Goal: Information Seeking & Learning: Learn about a topic

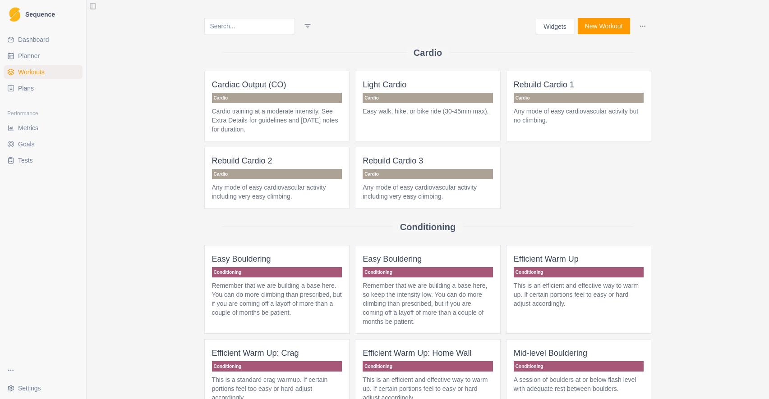
click at [22, 37] on span "Dashboard" at bounding box center [33, 39] width 31 height 9
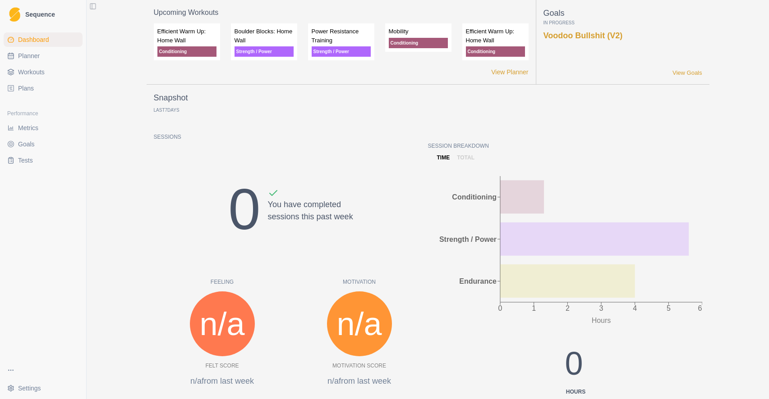
click at [20, 126] on span "Metrics" at bounding box center [28, 128] width 20 height 9
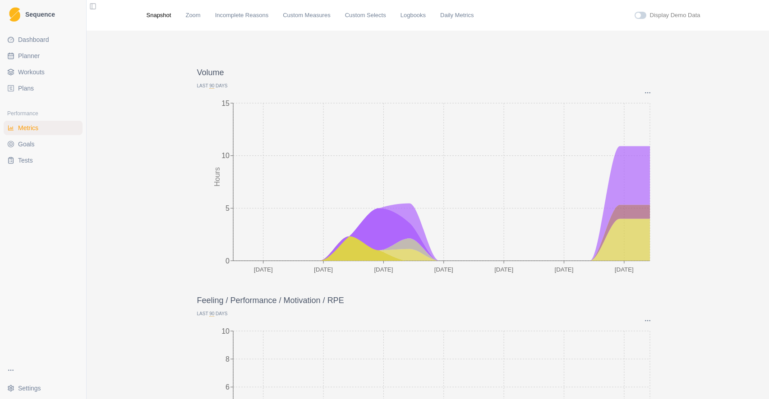
click at [23, 145] on span "Goals" at bounding box center [26, 144] width 17 height 9
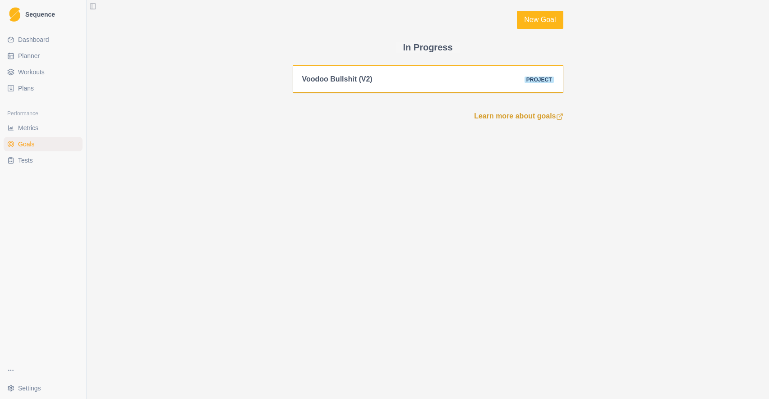
click at [313, 75] on div "Voodoo Bullshit (V2)" at bounding box center [337, 79] width 70 height 9
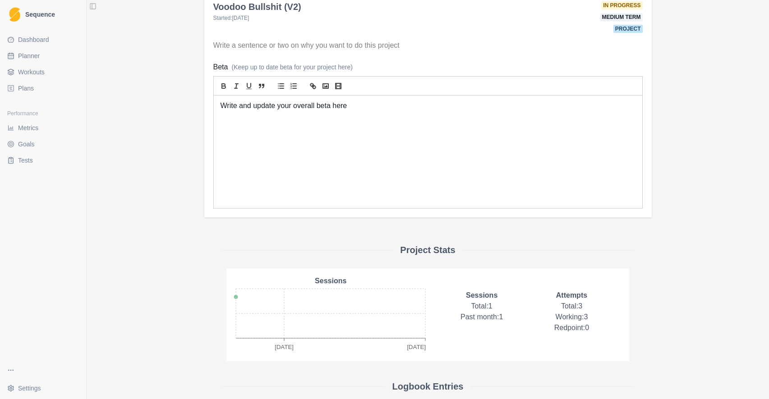
scroll to position [123, 0]
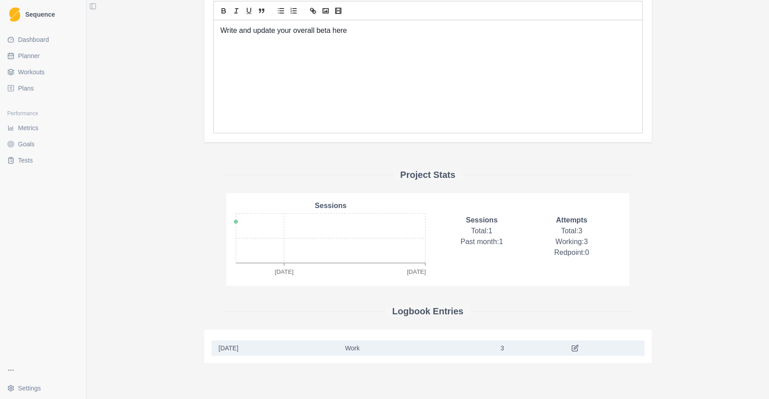
click at [26, 160] on span "Tests" at bounding box center [25, 160] width 15 height 9
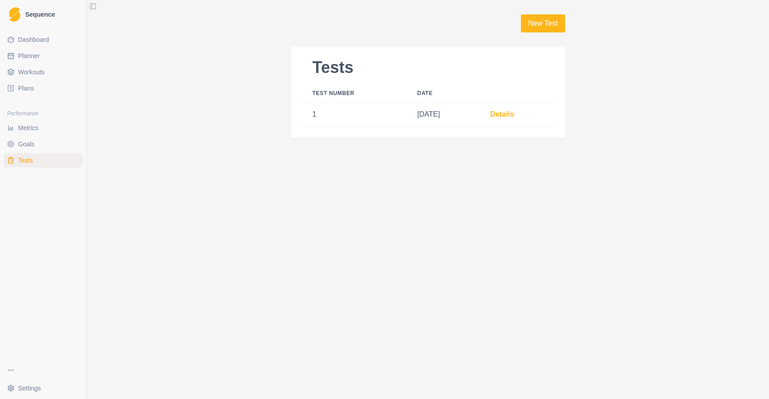
click at [38, 38] on span "Dashboard" at bounding box center [33, 39] width 31 height 9
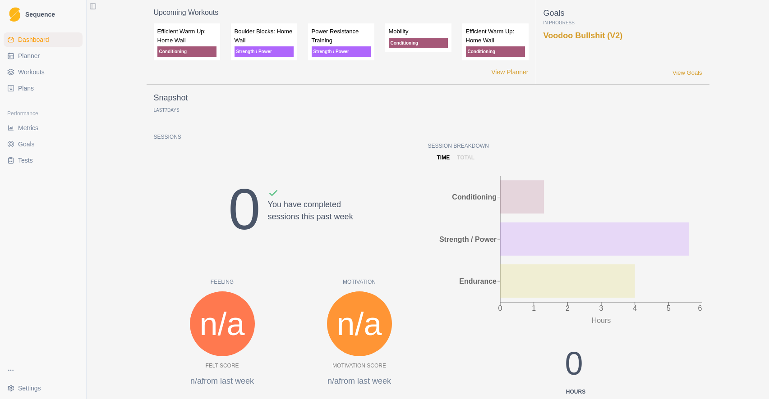
click at [27, 60] on span "Planner" at bounding box center [29, 55] width 22 height 9
select select "month"
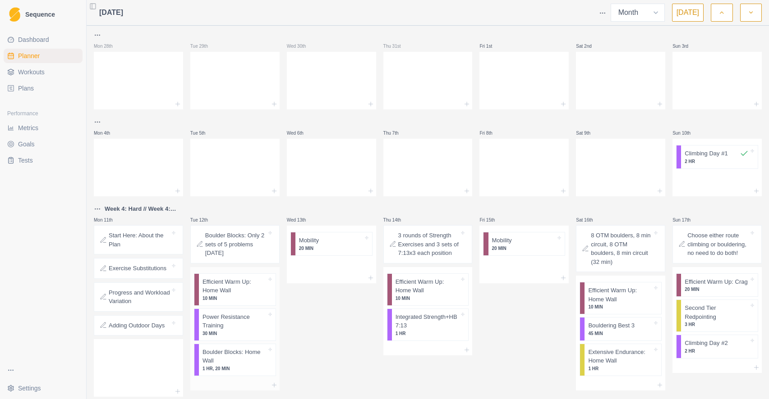
click at [229, 366] on p "1 HR, 20 MIN" at bounding box center [234, 369] width 64 height 7
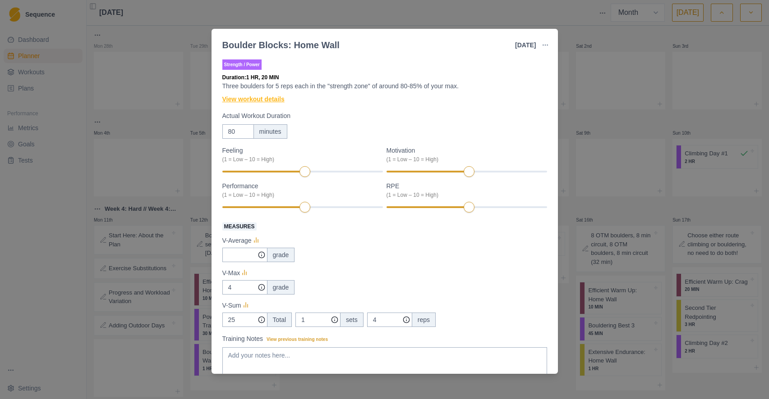
click at [267, 101] on link "View workout details" at bounding box center [253, 99] width 62 height 9
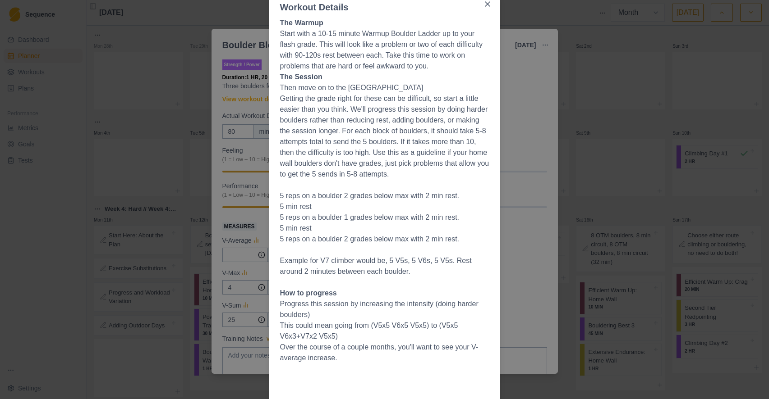
scroll to position [62, 0]
click at [486, 7] on button "Close" at bounding box center [487, 4] width 14 height 14
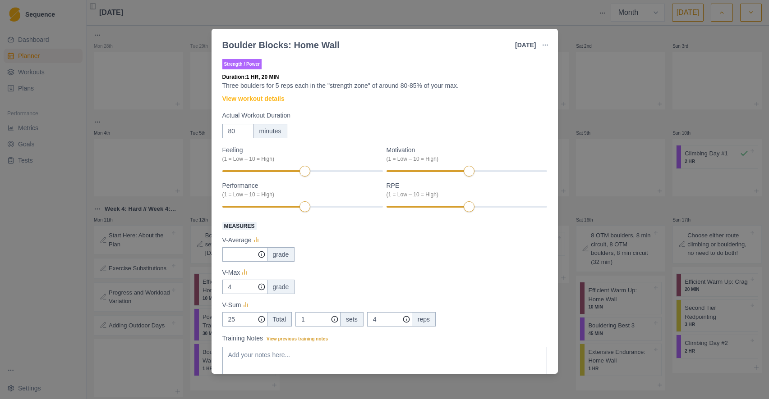
scroll to position [0, 0]
click at [596, 115] on div "Boulder Blocks: Home Wall [DATE] Link To Goal View Workout Metrics Edit Origina…" at bounding box center [384, 199] width 769 height 399
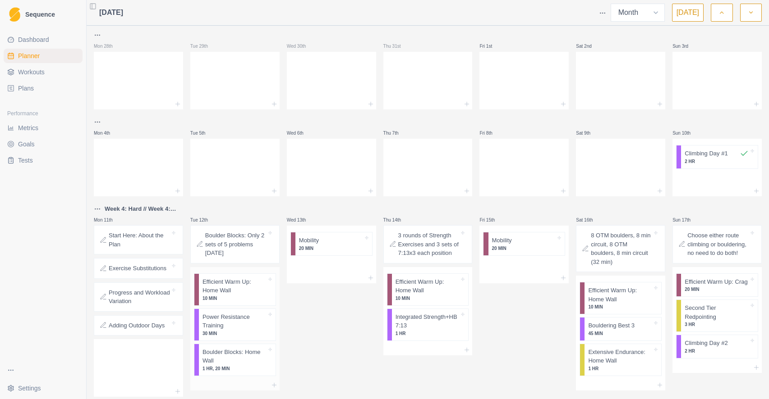
click at [229, 325] on p "Power Resistance Training" at bounding box center [234, 322] width 64 height 18
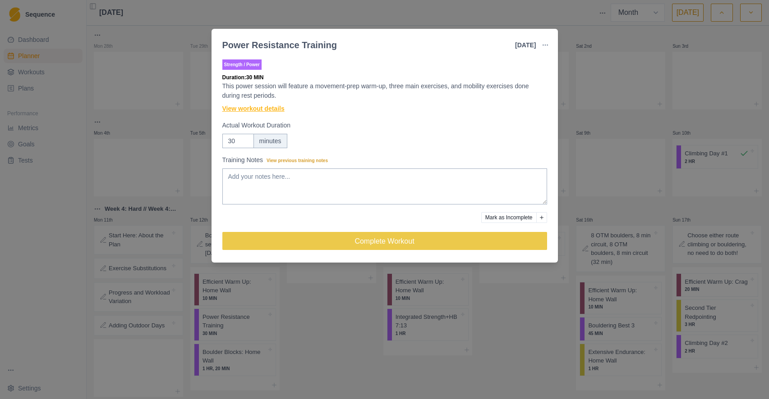
click at [249, 112] on link "View workout details" at bounding box center [253, 108] width 62 height 9
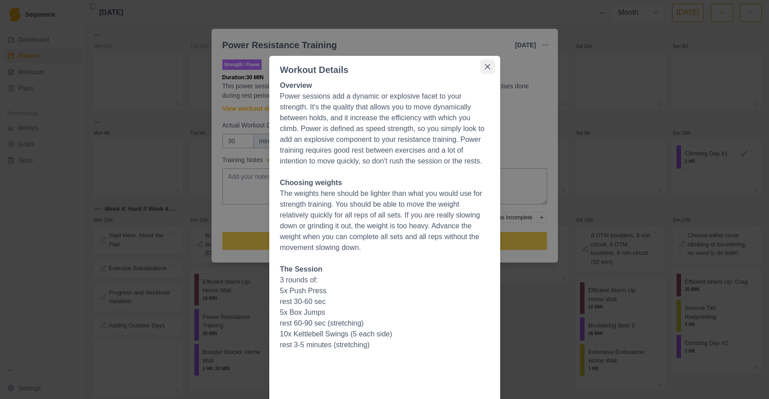
click at [486, 65] on icon "Close" at bounding box center [486, 66] width 5 height 5
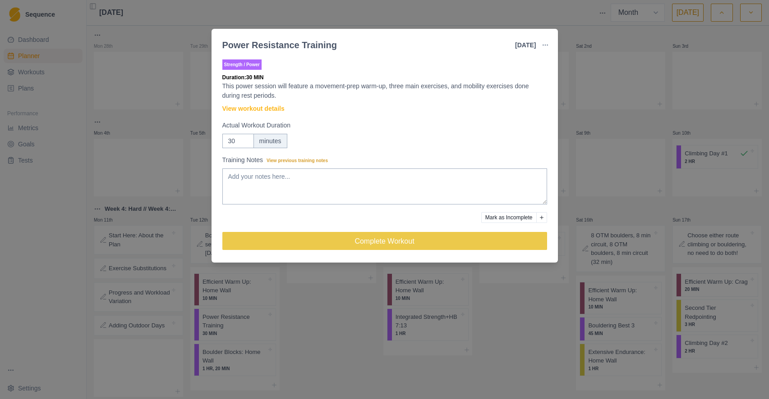
click at [600, 206] on div "Power Resistance Training [DATE] Link To Goal View Workout Metrics Edit Origina…" at bounding box center [384, 199] width 769 height 399
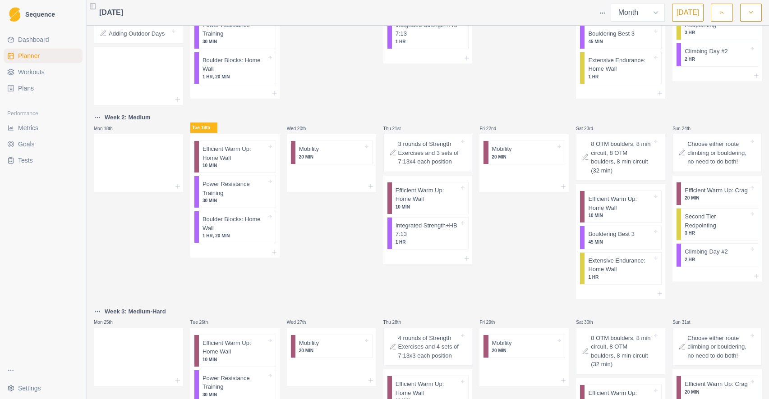
scroll to position [290, 0]
click at [404, 241] on p "Integrated Strength+HB 7:13" at bounding box center [427, 232] width 64 height 18
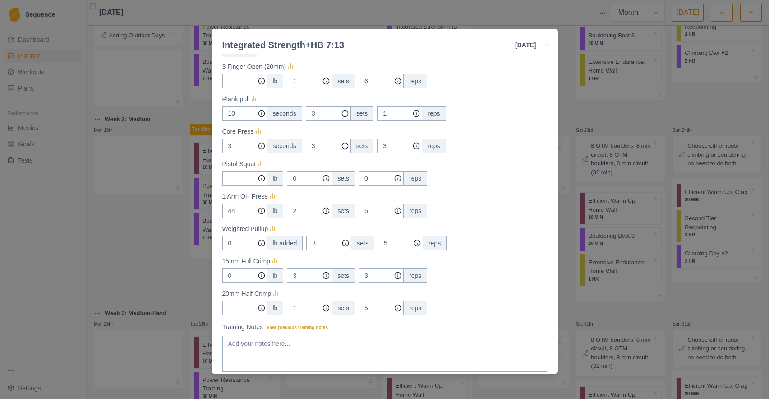
scroll to position [169, 0]
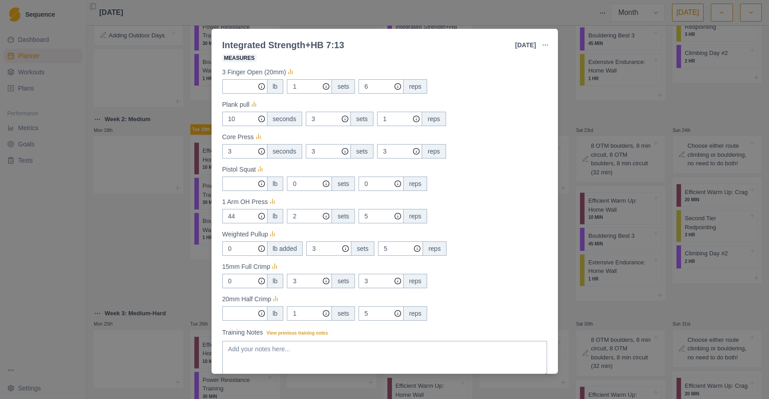
click at [129, 213] on div "Integrated Strength+HB 7:13 [DATE] Link To Goal View Workout Metrics Edit Origi…" at bounding box center [384, 199] width 769 height 399
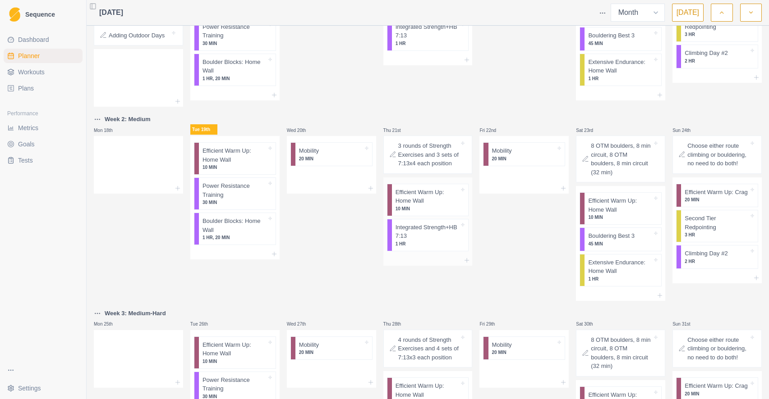
click at [413, 241] on p "Integrated Strength+HB 7:13" at bounding box center [427, 232] width 64 height 18
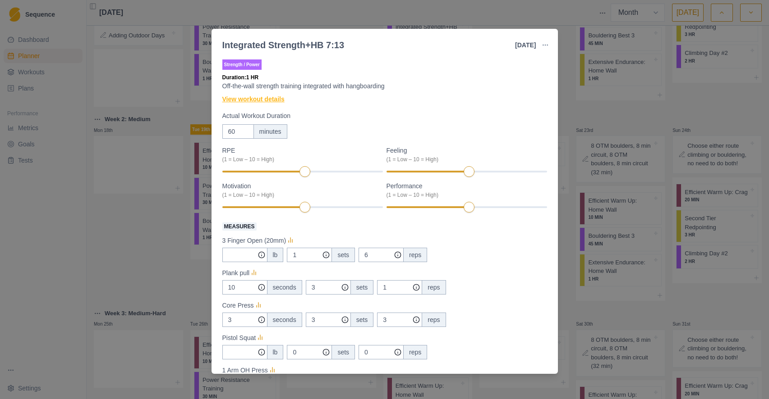
click at [243, 99] on link "View workout details" at bounding box center [253, 99] width 62 height 9
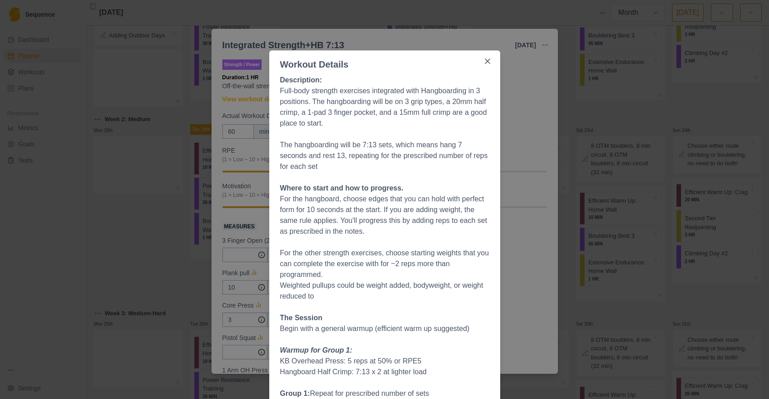
scroll to position [0, 0]
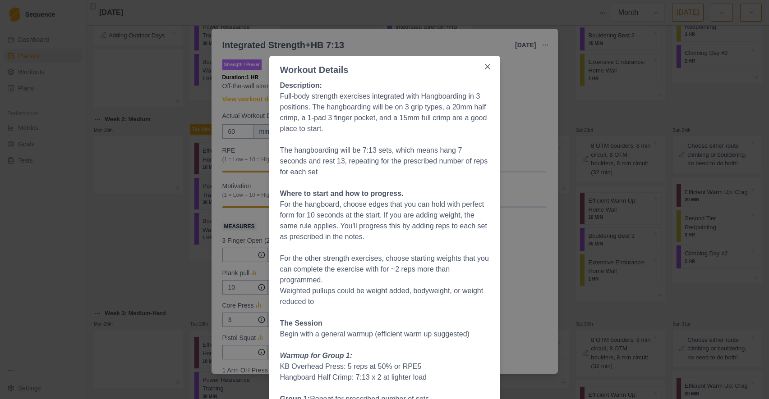
click at [532, 148] on div "Workout Details Description: Full-body strength exercises integrated with Hangb…" at bounding box center [384, 199] width 769 height 399
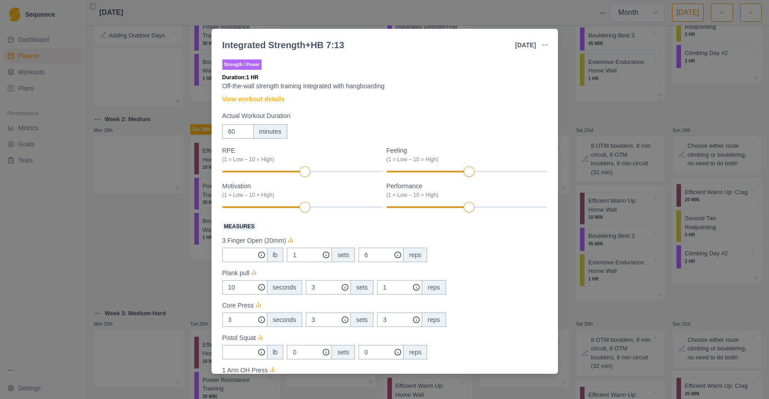
click at [564, 193] on div "Integrated Strength+HB 7:13 [DATE] Link To Goal View Workout Metrics Edit Origi…" at bounding box center [384, 199] width 769 height 399
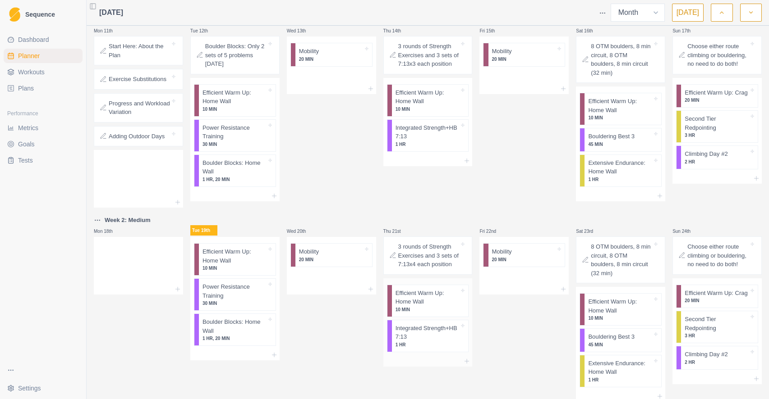
scroll to position [188, 0]
click at [609, 144] on p "45 MIN" at bounding box center [620, 145] width 64 height 7
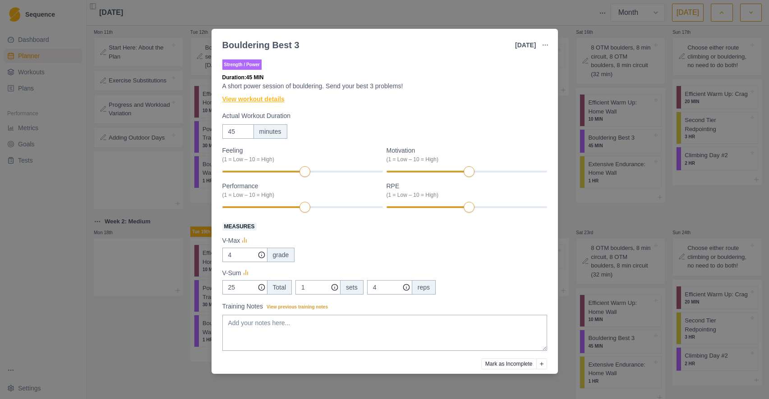
click at [266, 101] on link "View workout details" at bounding box center [253, 99] width 62 height 9
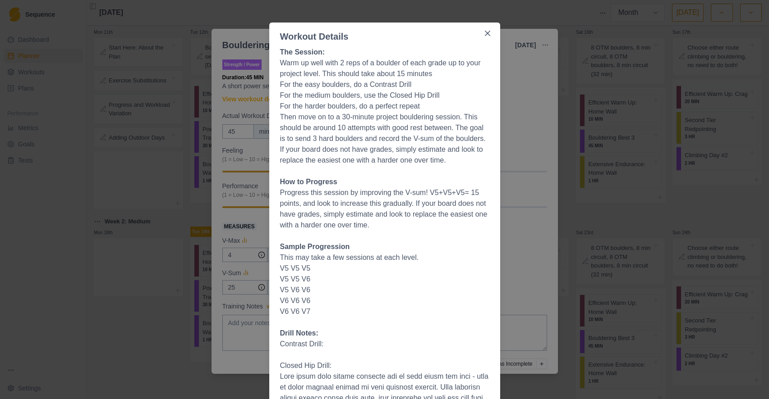
scroll to position [32, 0]
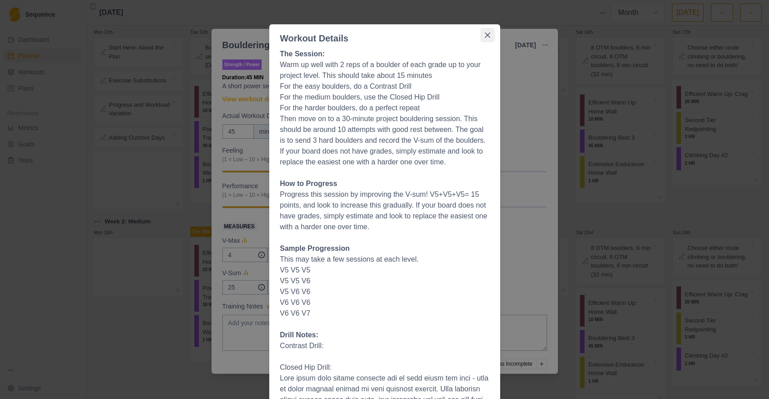
click at [486, 33] on icon "Close" at bounding box center [487, 34] width 5 height 5
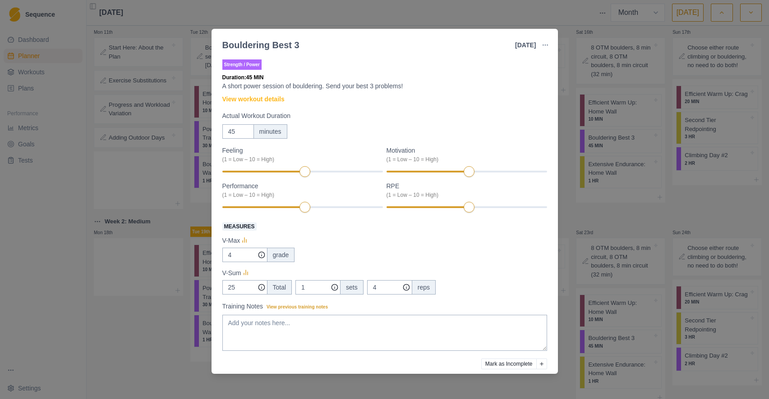
click at [596, 199] on div "Bouldering Best 3 [DATE] Link To Goal View Workout Metrics Edit Original Workou…" at bounding box center [384, 199] width 769 height 399
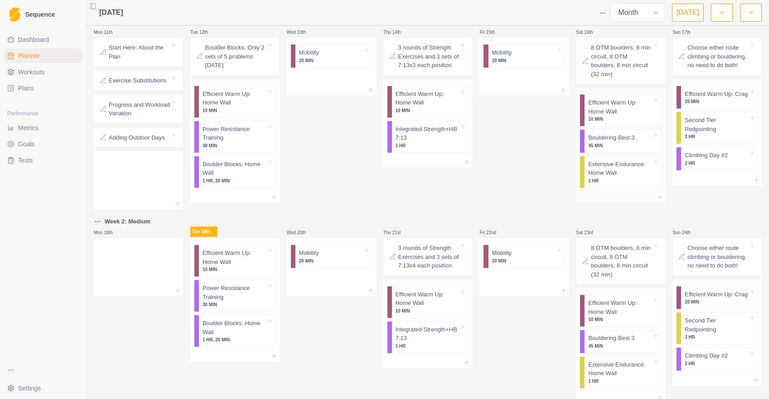
click at [595, 165] on p "Extensive Endurance: Home Wall" at bounding box center [620, 169] width 64 height 18
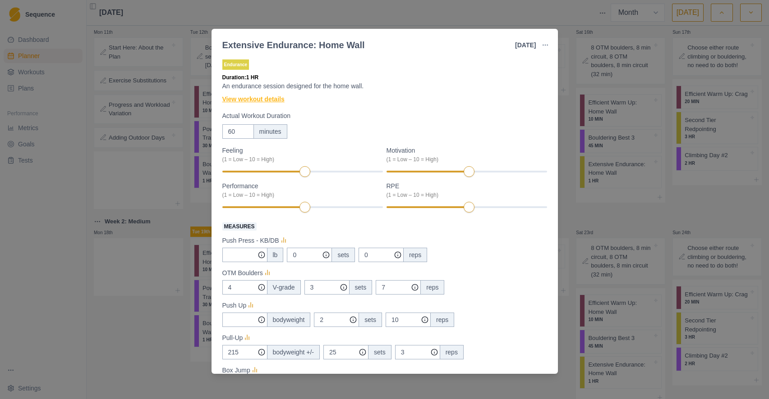
click at [270, 99] on link "View workout details" at bounding box center [253, 99] width 62 height 9
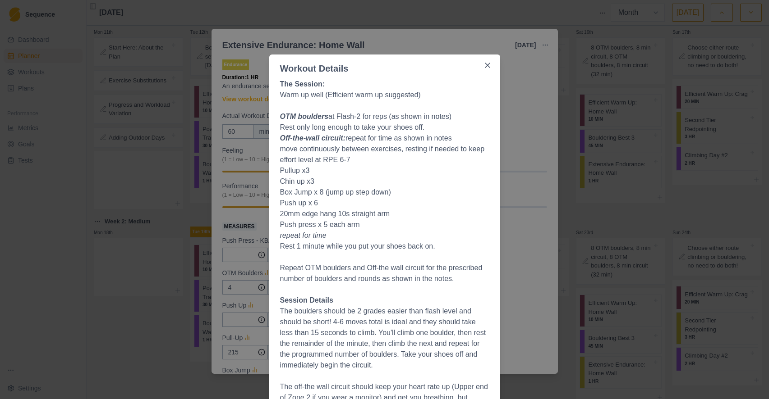
scroll to position [0, 0]
click at [485, 69] on icon "Close" at bounding box center [486, 66] width 5 height 5
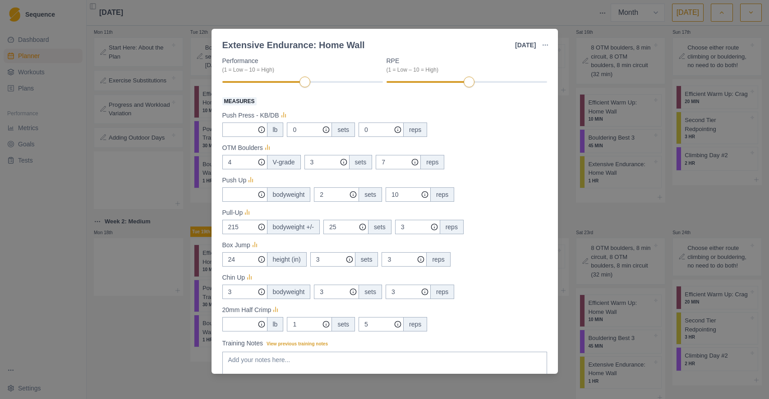
scroll to position [127, 0]
click at [570, 211] on div "Extensive Endurance: Home Wall [DATE] Link To Goal View Workout Metrics Edit Or…" at bounding box center [384, 199] width 769 height 399
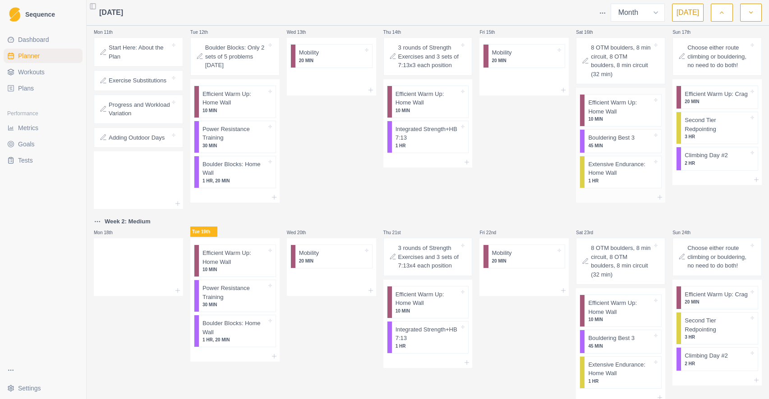
click at [604, 169] on p "Extensive Endurance: Home Wall" at bounding box center [620, 169] width 64 height 18
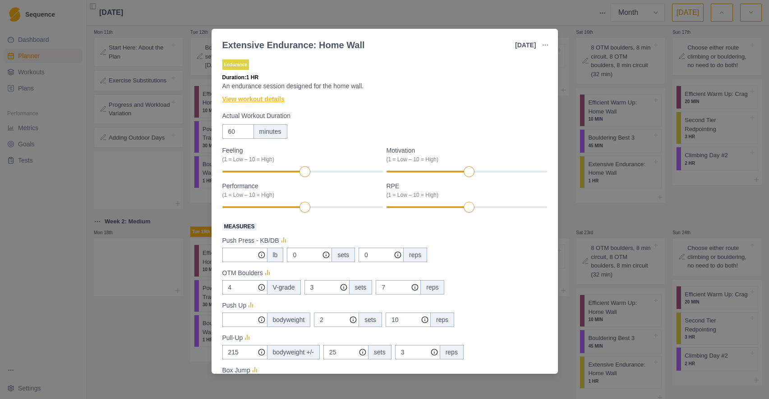
click at [264, 101] on link "View workout details" at bounding box center [253, 99] width 62 height 9
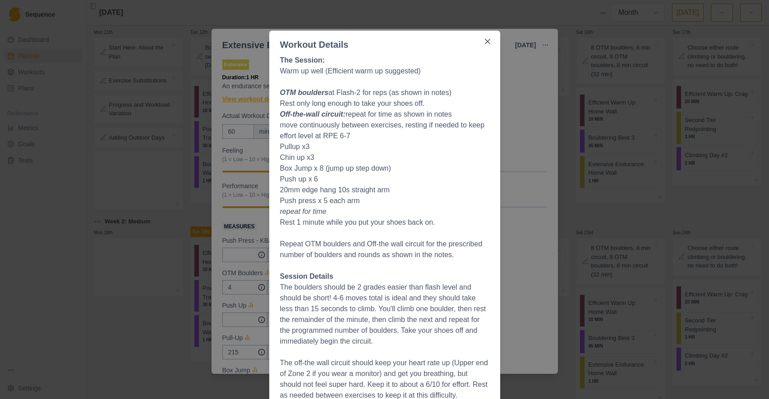
scroll to position [26, 0]
click at [73, 171] on div "Workout Details The Session: Warm up well (Efficient warm up suggested) OTM bou…" at bounding box center [384, 199] width 769 height 399
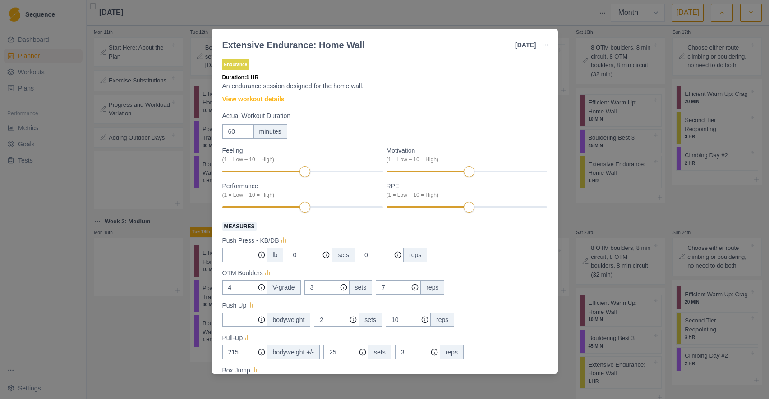
click at [73, 171] on div "Extensive Endurance: Home Wall [DATE] Link To Goal View Workout Metrics Edit Or…" at bounding box center [384, 199] width 769 height 399
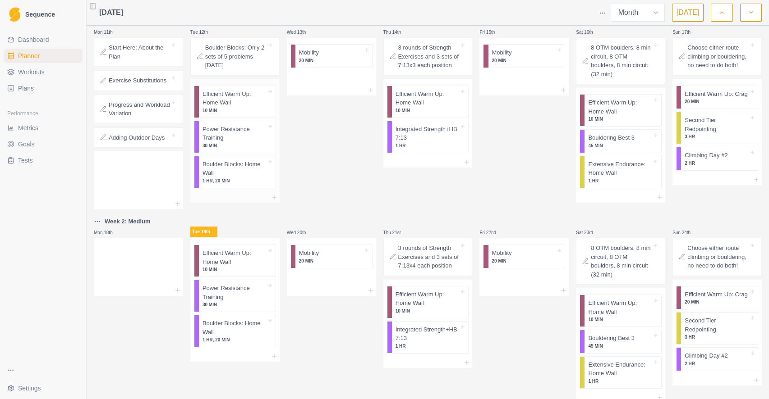
click at [220, 139] on p "Power Resistance Training" at bounding box center [234, 134] width 64 height 18
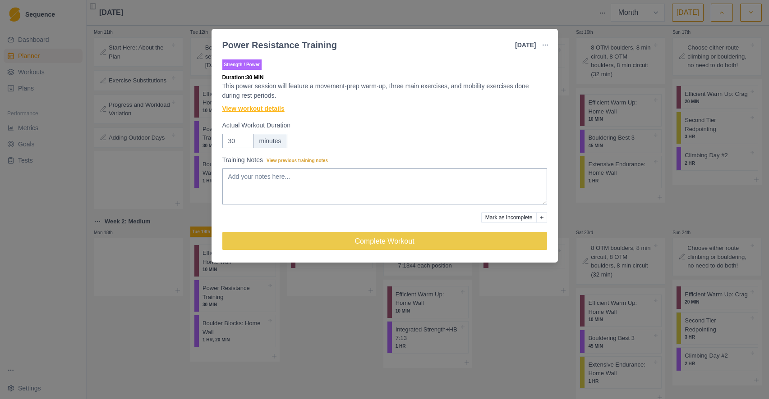
click at [238, 110] on link "View workout details" at bounding box center [253, 108] width 62 height 9
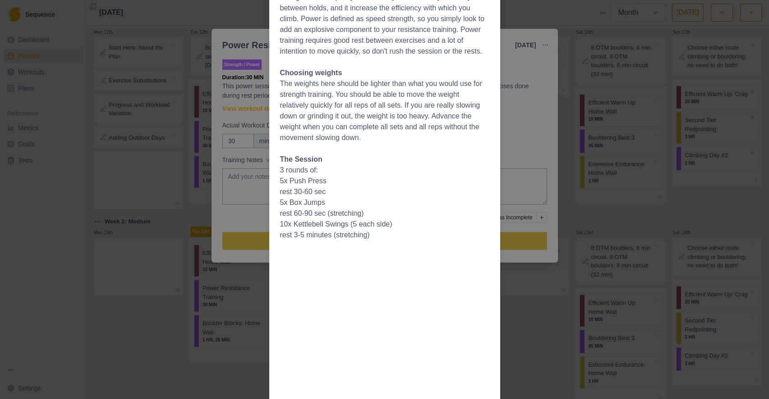
scroll to position [143, 0]
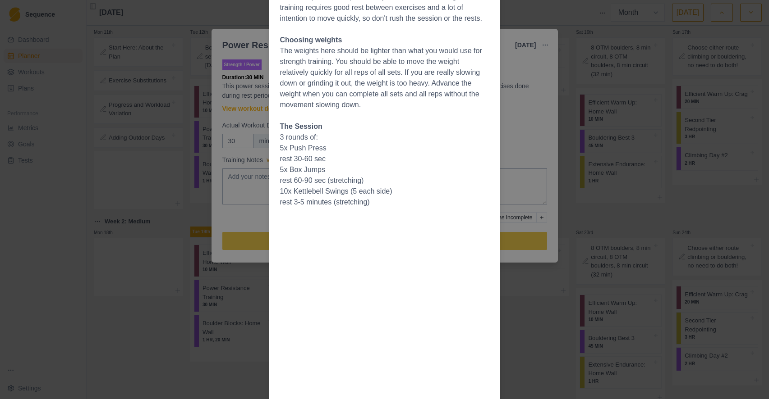
click at [403, 143] on li "5x Push Press" at bounding box center [384, 148] width 209 height 11
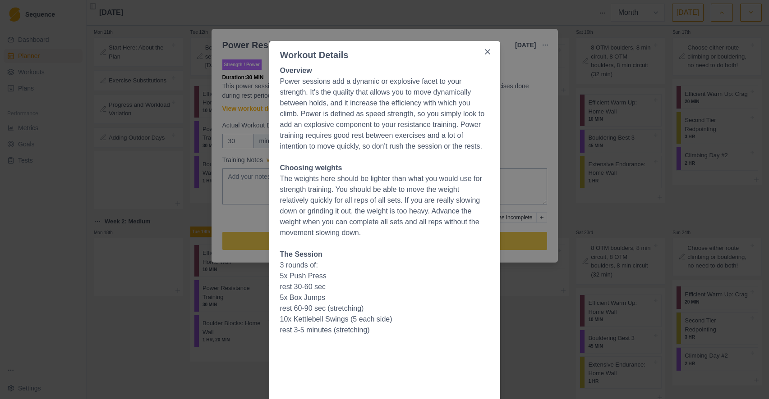
scroll to position [0, 0]
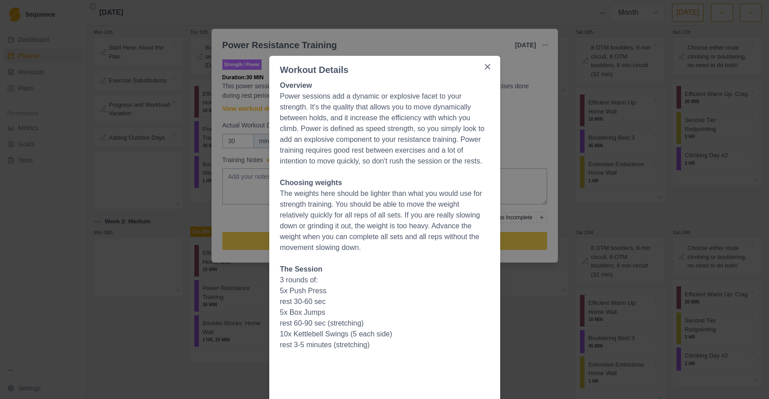
click at [247, 219] on div "Workout Details Overview Power sessions add a dynamic or explosive facet to you…" at bounding box center [384, 199] width 769 height 399
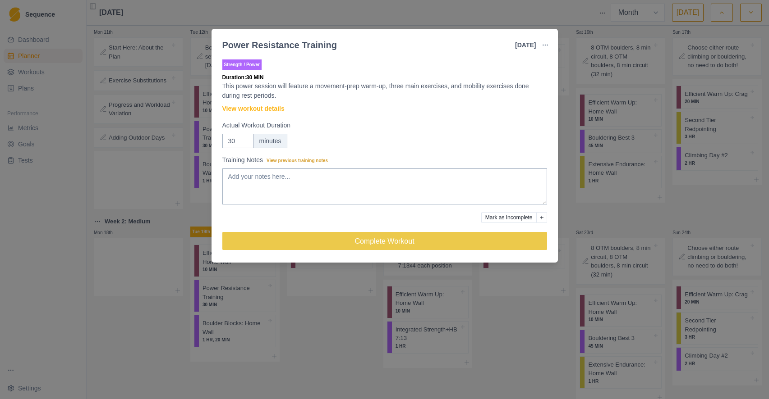
click at [144, 330] on div "Power Resistance Training [DATE] Link To Goal View Workout Metrics Edit Origina…" at bounding box center [384, 199] width 769 height 399
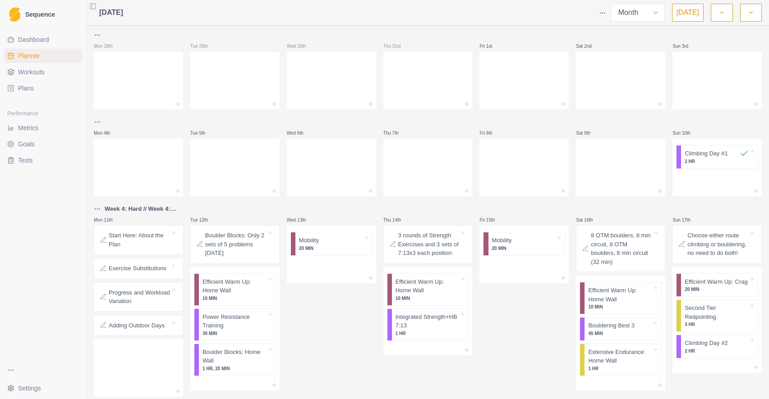
click at [96, 209] on html "Sequence Dashboard Planner Workouts Plans Performance Metrics Goals Tests Setti…" at bounding box center [384, 199] width 769 height 399
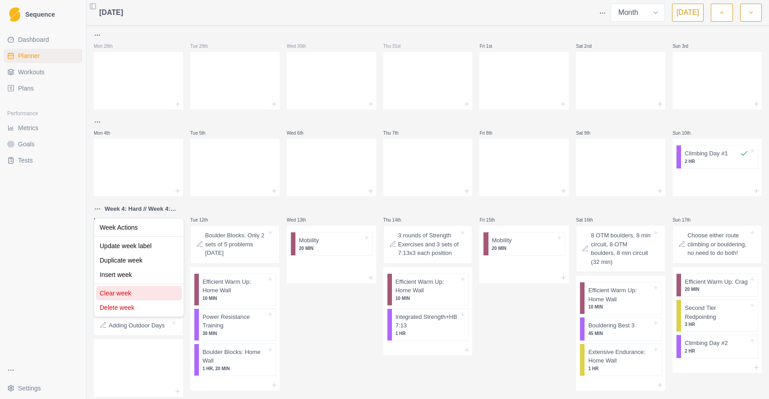
click at [110, 294] on div "Clear week" at bounding box center [139, 293] width 86 height 14
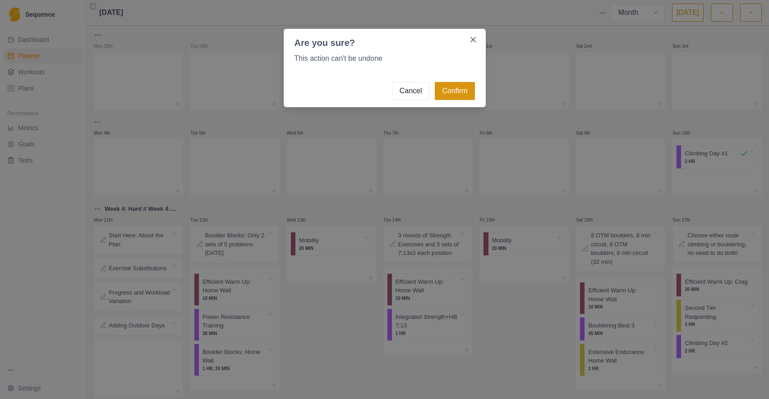
click at [449, 89] on button "Confirm" at bounding box center [455, 91] width 40 height 18
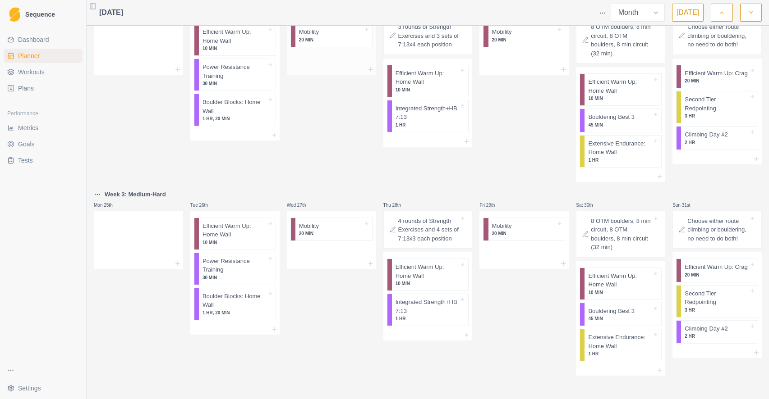
scroll to position [298, 0]
click at [614, 225] on p "8 OTM boulders, 8 min circuit, 8 OTM boulders, 8 min circuit (32 min)" at bounding box center [621, 232] width 61 height 35
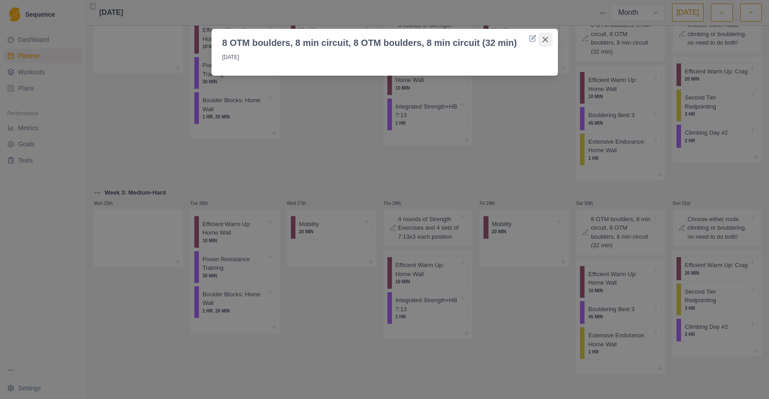
click at [546, 39] on icon "Close" at bounding box center [544, 39] width 5 height 5
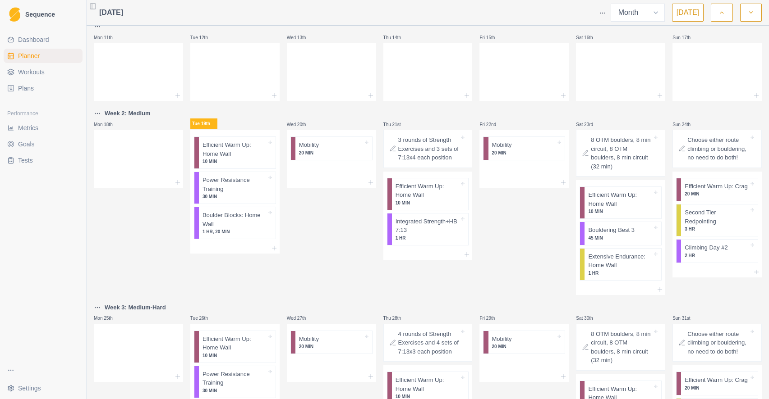
scroll to position [184, 0]
click at [599, 259] on p "Extensive Endurance: Home Wall" at bounding box center [620, 260] width 64 height 18
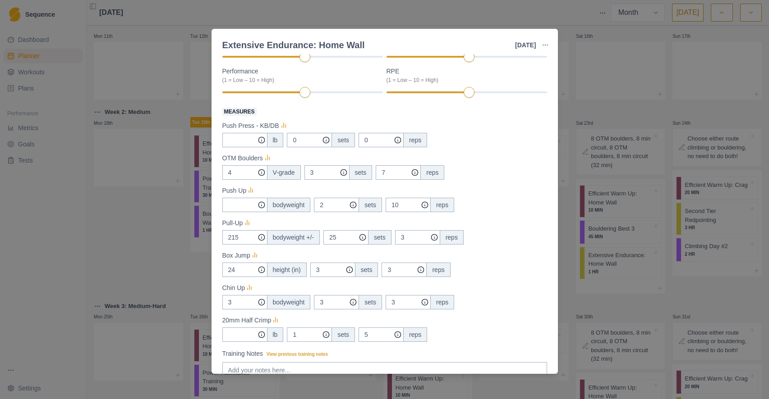
scroll to position [113, 0]
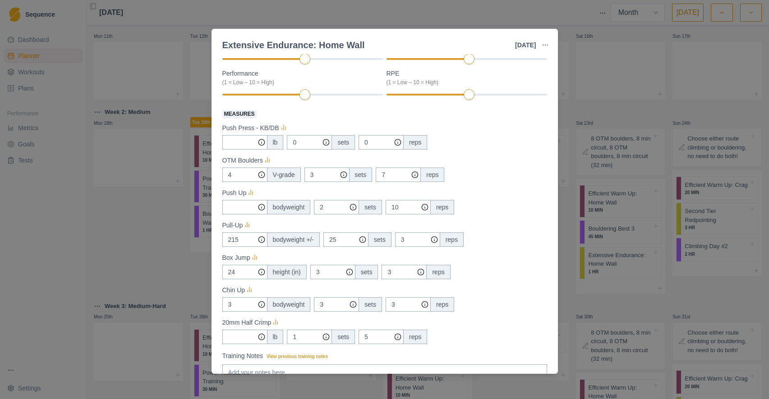
click at [569, 156] on div "Extensive Endurance: Home Wall [DATE] Link To Goal View Workout Metrics Edit Or…" at bounding box center [384, 199] width 769 height 399
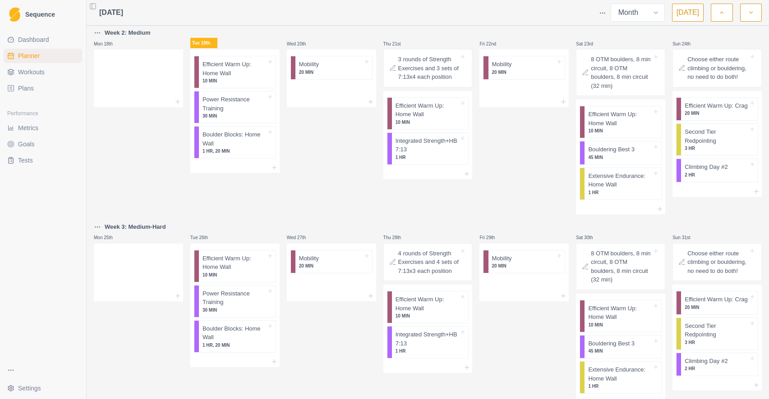
scroll to position [250, 0]
